Goal: Information Seeking & Learning: Learn about a topic

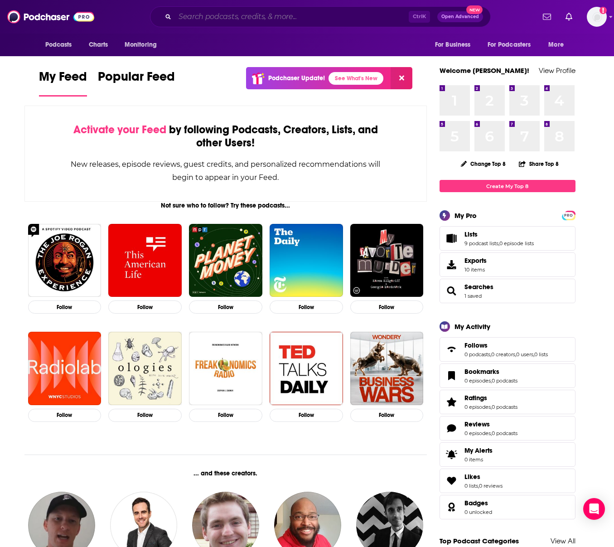
click at [222, 19] on input "Search podcasts, credits, & more..." at bounding box center [292, 17] width 234 height 14
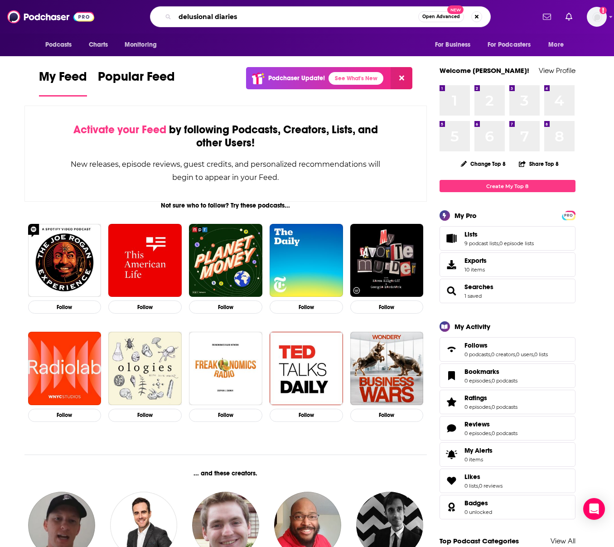
type input "delusional diaries"
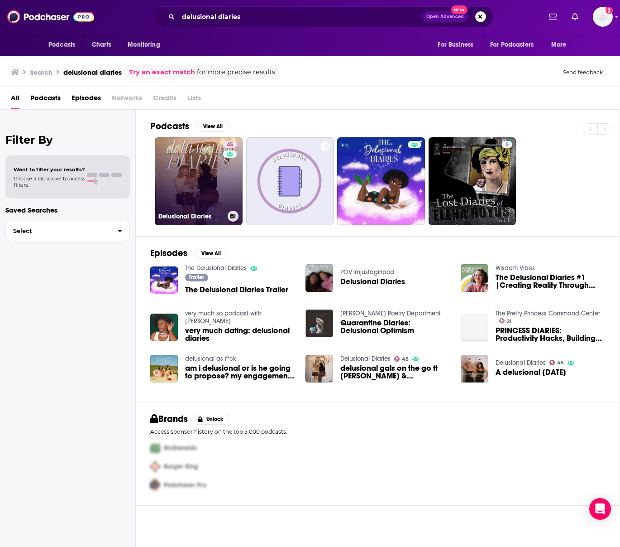
click at [206, 165] on link "45 Delusional Diaries" at bounding box center [199, 181] width 88 height 88
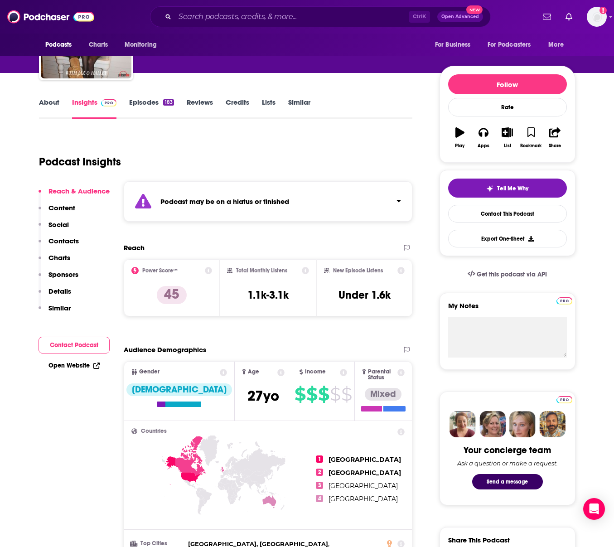
scroll to position [91, 0]
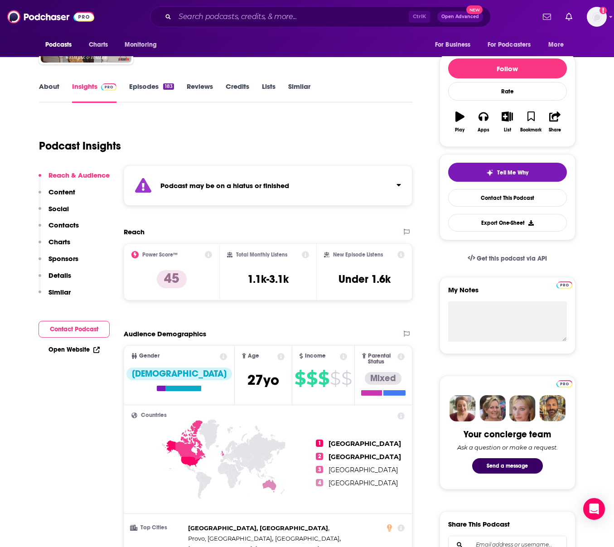
click at [151, 86] on link "Episodes 183" at bounding box center [151, 92] width 44 height 21
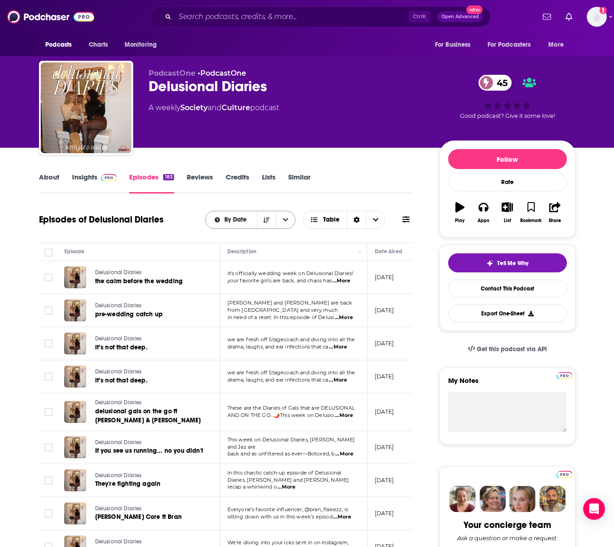
click at [243, 221] on span "By Date" at bounding box center [236, 219] width 25 height 6
click at [240, 236] on span "By Date" at bounding box center [256, 236] width 64 height 5
click at [162, 231] on div "Episodes of Delusional Diaries By Date Table" at bounding box center [226, 225] width 374 height 35
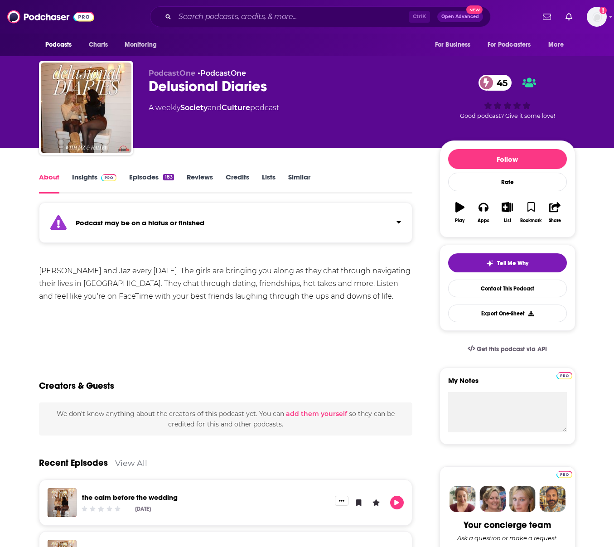
click at [154, 182] on link "Episodes 183" at bounding box center [151, 183] width 44 height 21
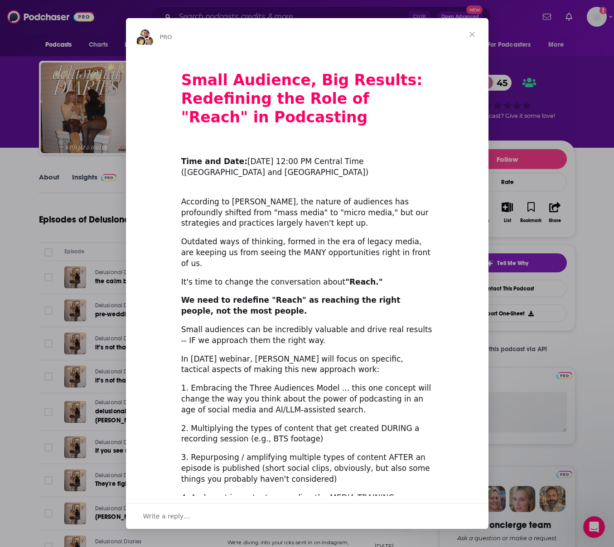
click at [469, 32] on span "Close" at bounding box center [472, 34] width 33 height 33
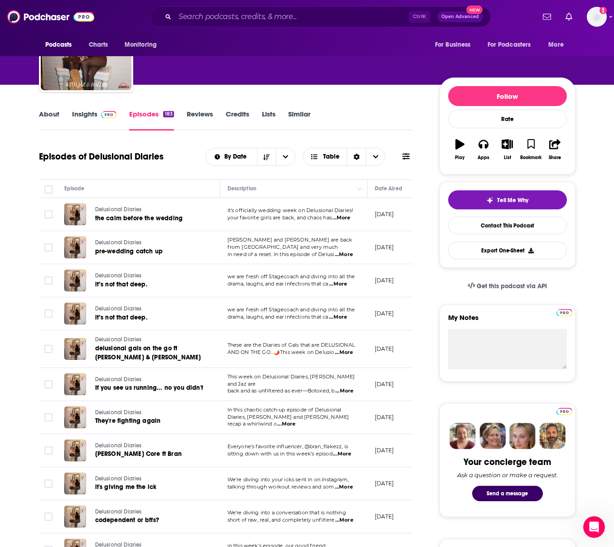
scroll to position [181, 0]
